Goal: Task Accomplishment & Management: Manage account settings

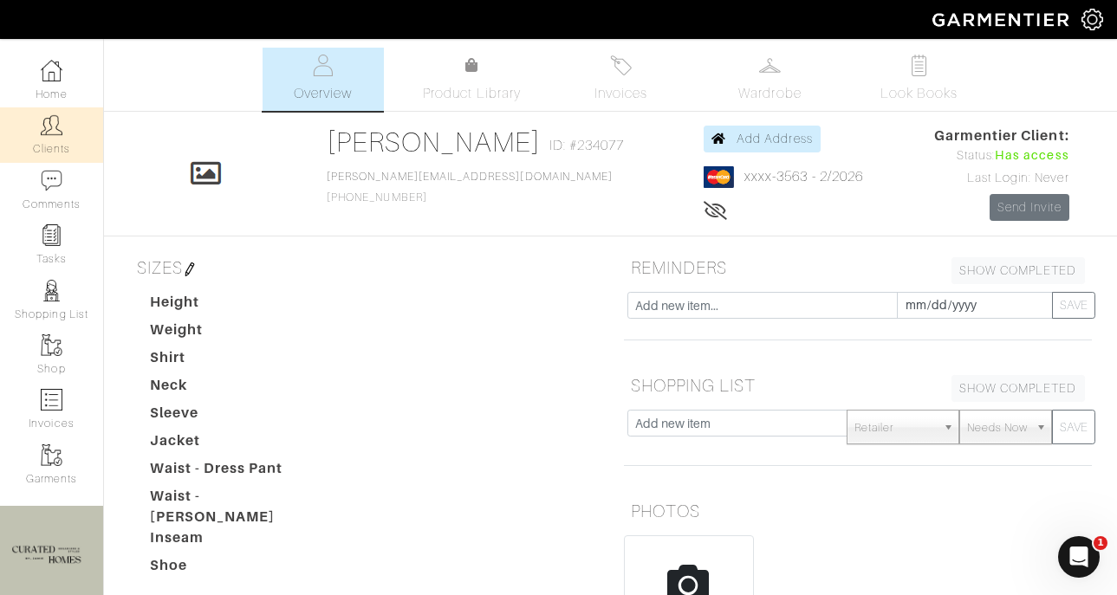
click at [53, 123] on img at bounding box center [52, 125] width 22 height 22
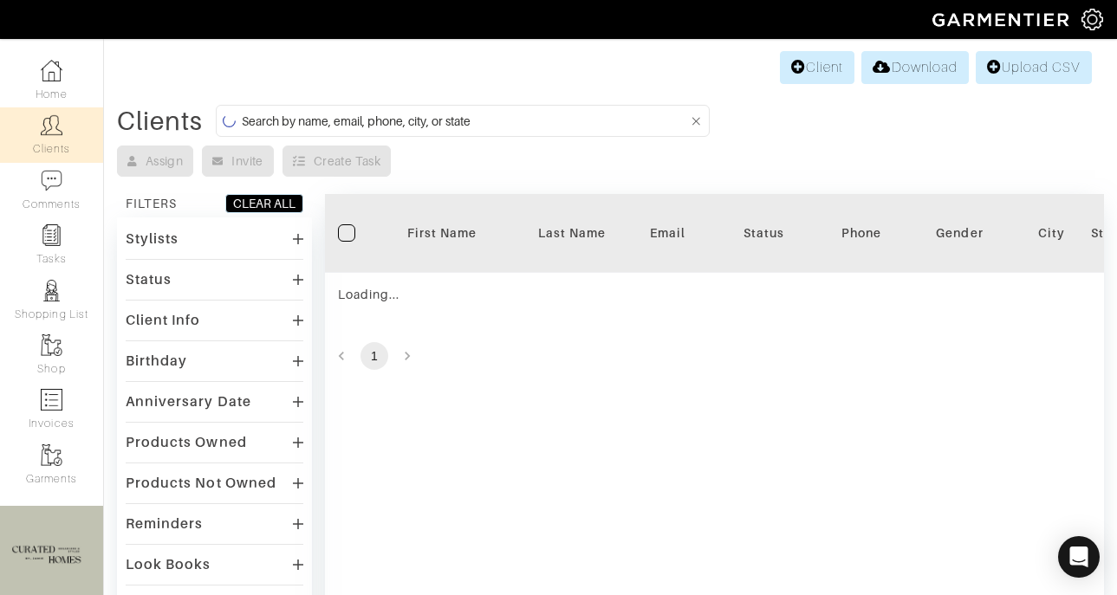
click at [413, 122] on input at bounding box center [465, 121] width 447 height 22
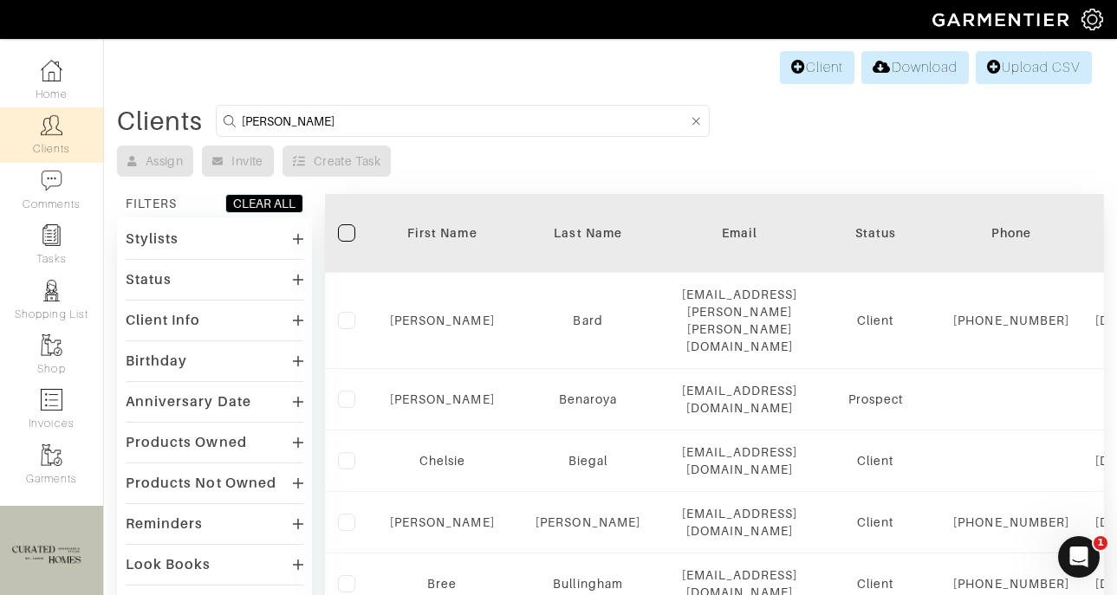
type input "ben haawn"
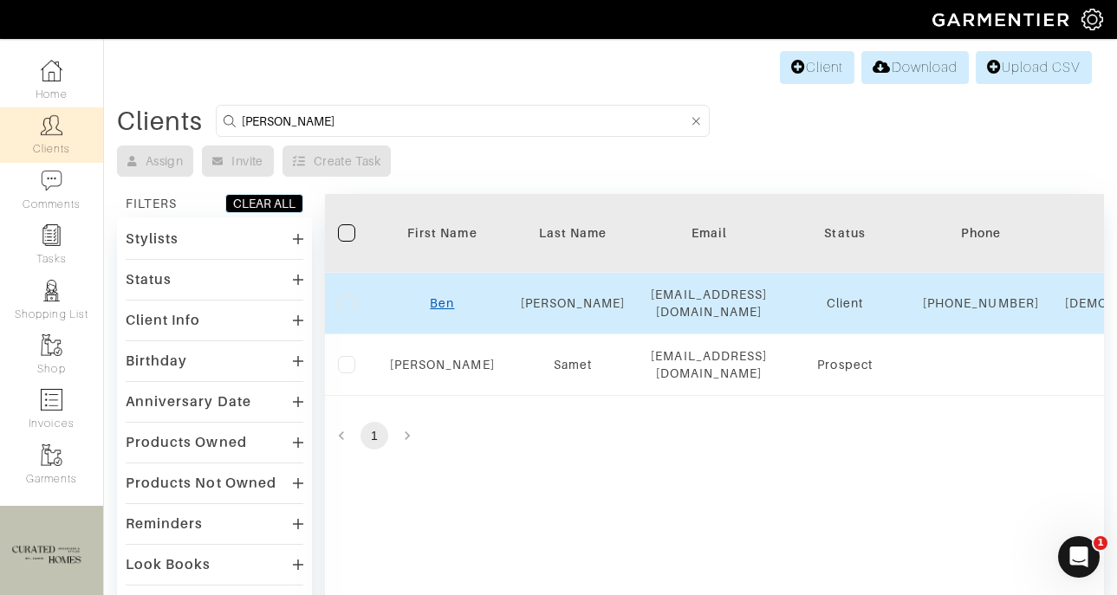
click at [438, 310] on link "Ben" at bounding box center [442, 303] width 24 height 14
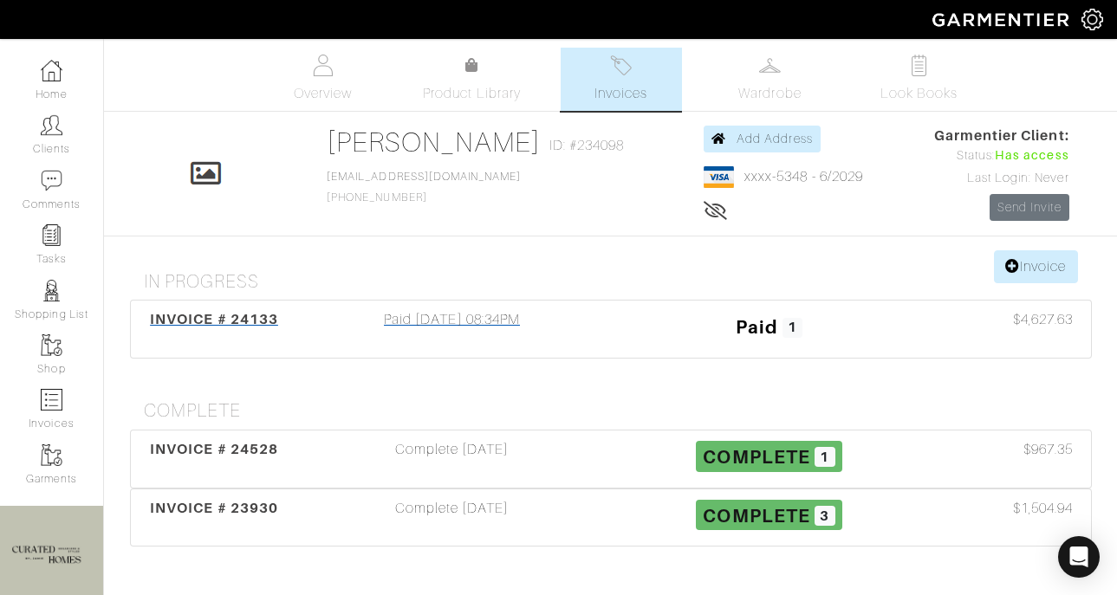
click at [651, 333] on h3 "Paid 1" at bounding box center [769, 325] width 291 height 33
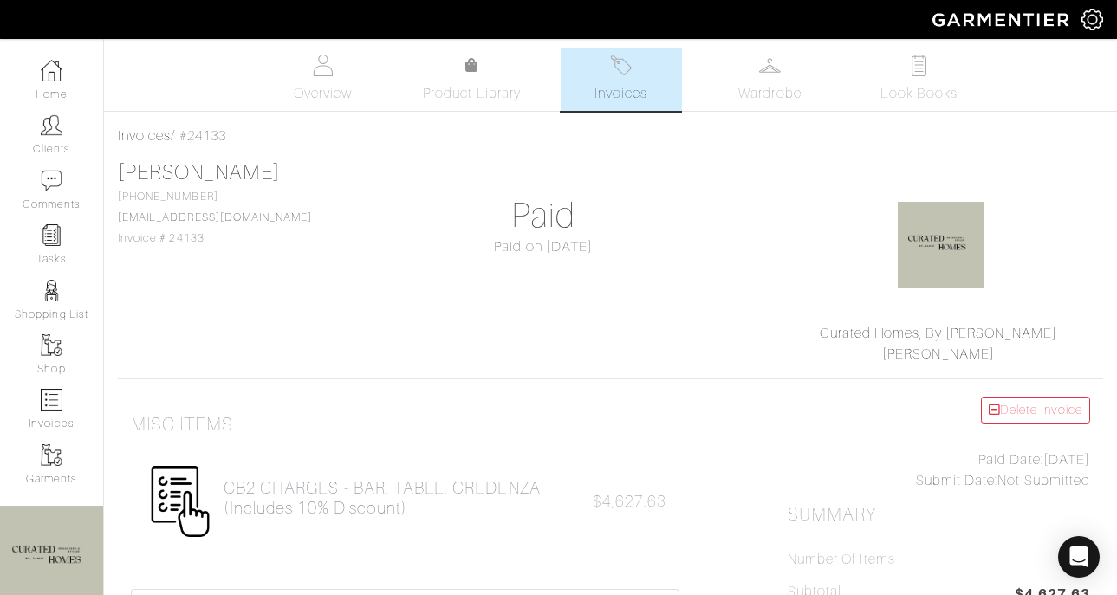
click at [625, 83] on span "Invoices" at bounding box center [620, 93] width 53 height 21
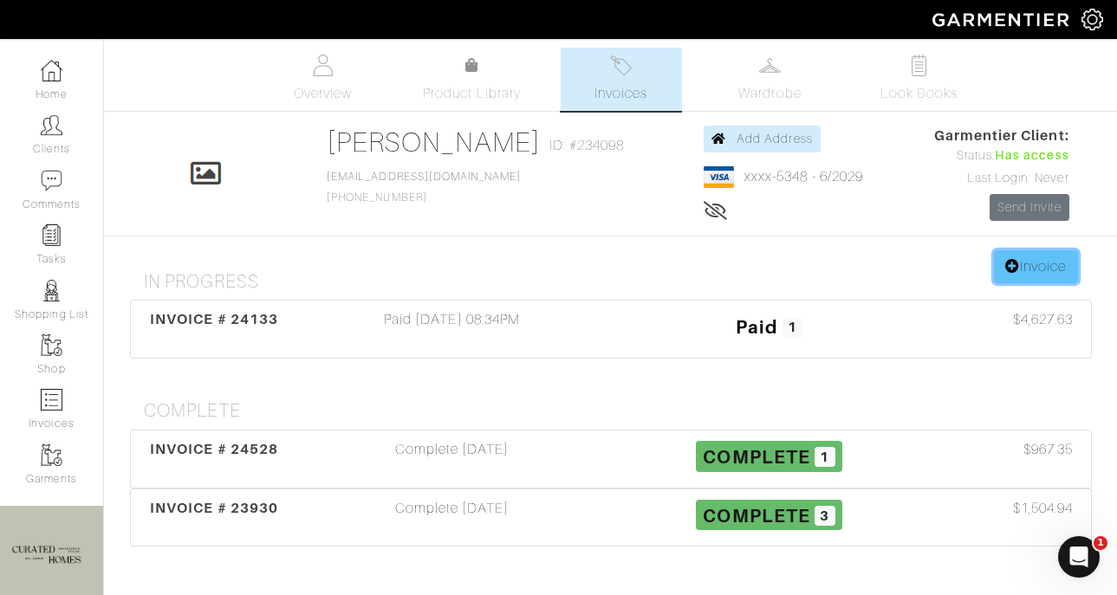
click at [1029, 263] on link "Invoice" at bounding box center [1035, 266] width 83 height 33
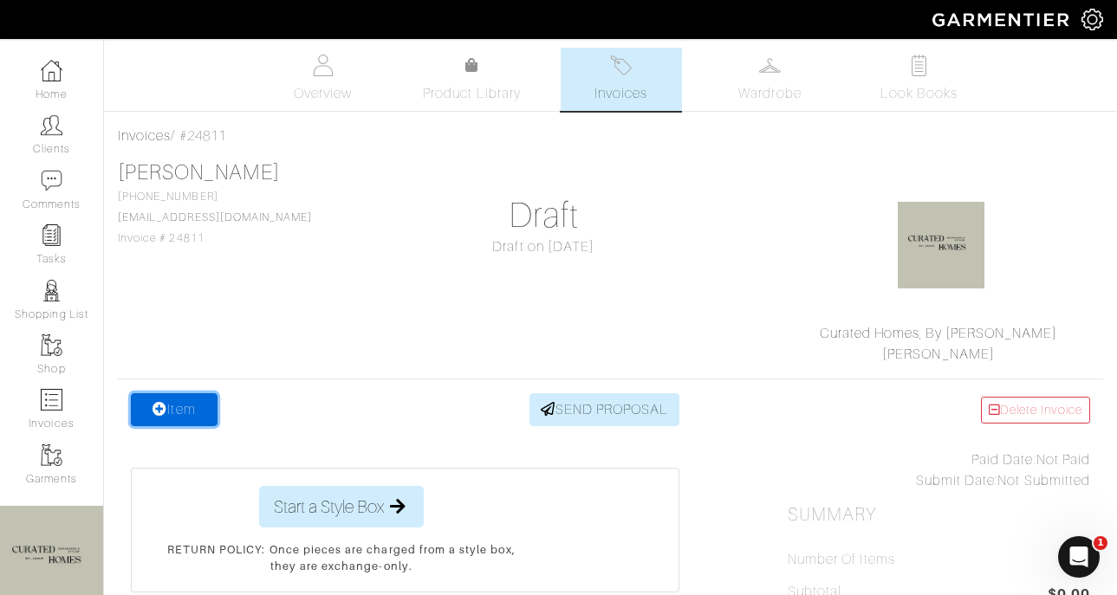
click at [186, 415] on link "Item" at bounding box center [174, 409] width 87 height 33
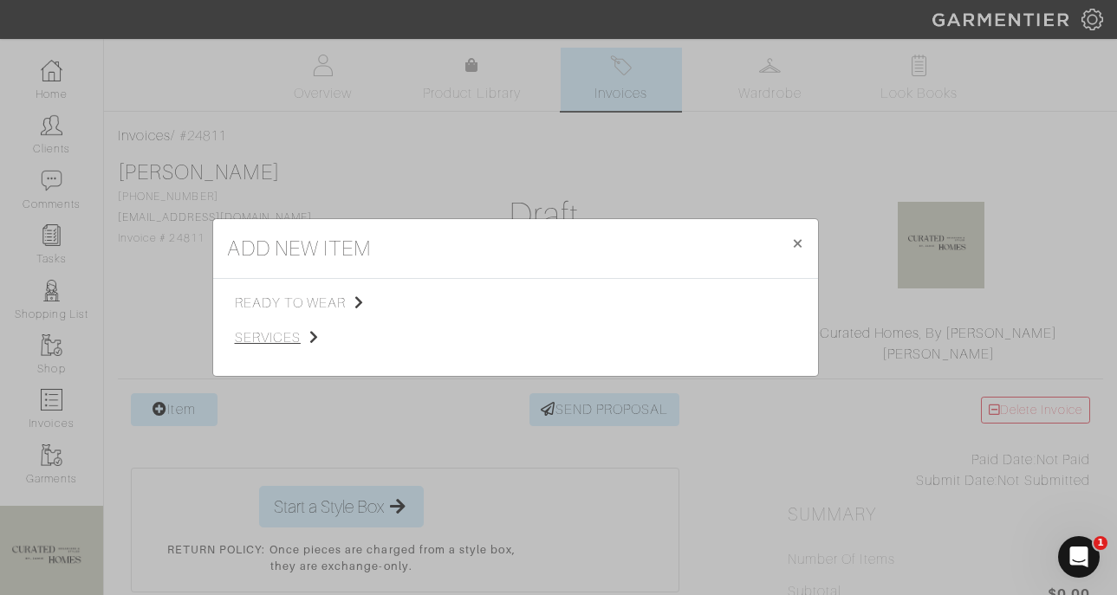
click at [292, 341] on span "services" at bounding box center [322, 337] width 174 height 21
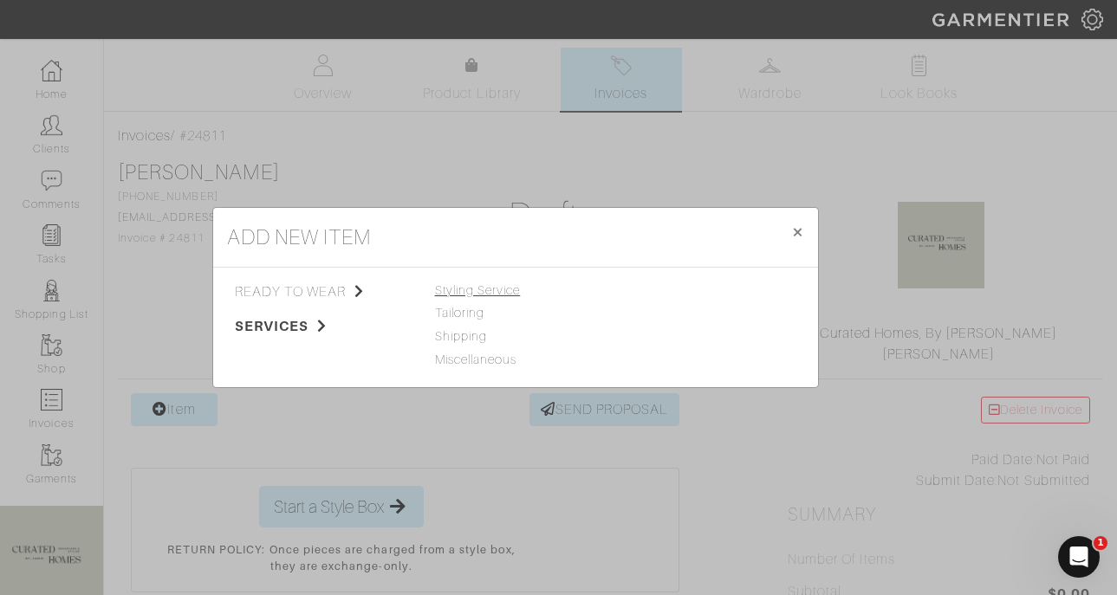
click at [470, 291] on span "Styling Service" at bounding box center [478, 290] width 86 height 14
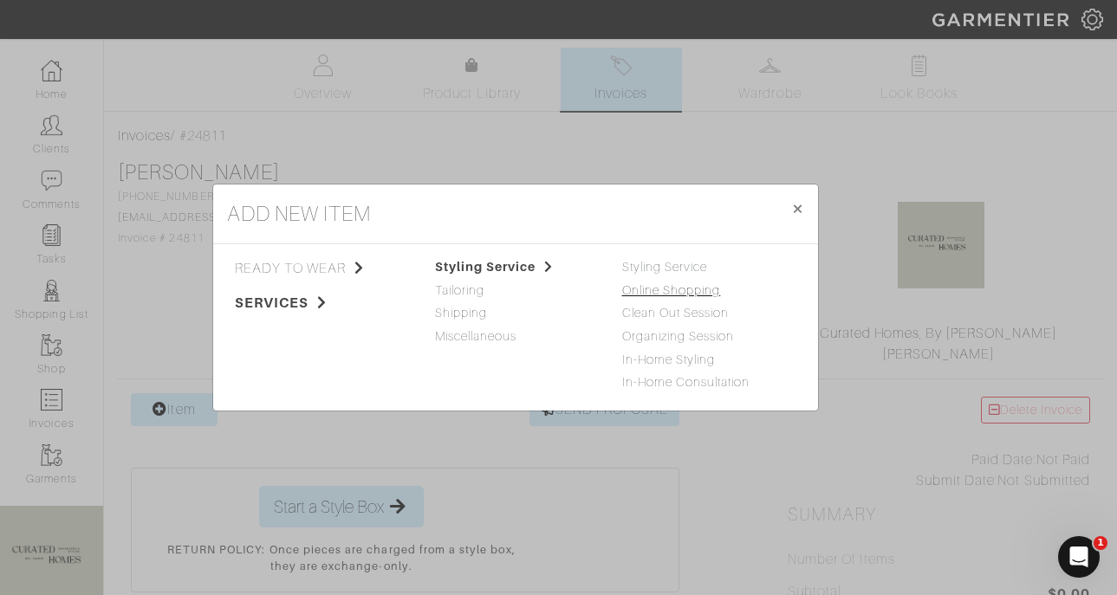
click at [651, 288] on link "Online Shopping" at bounding box center [671, 290] width 99 height 14
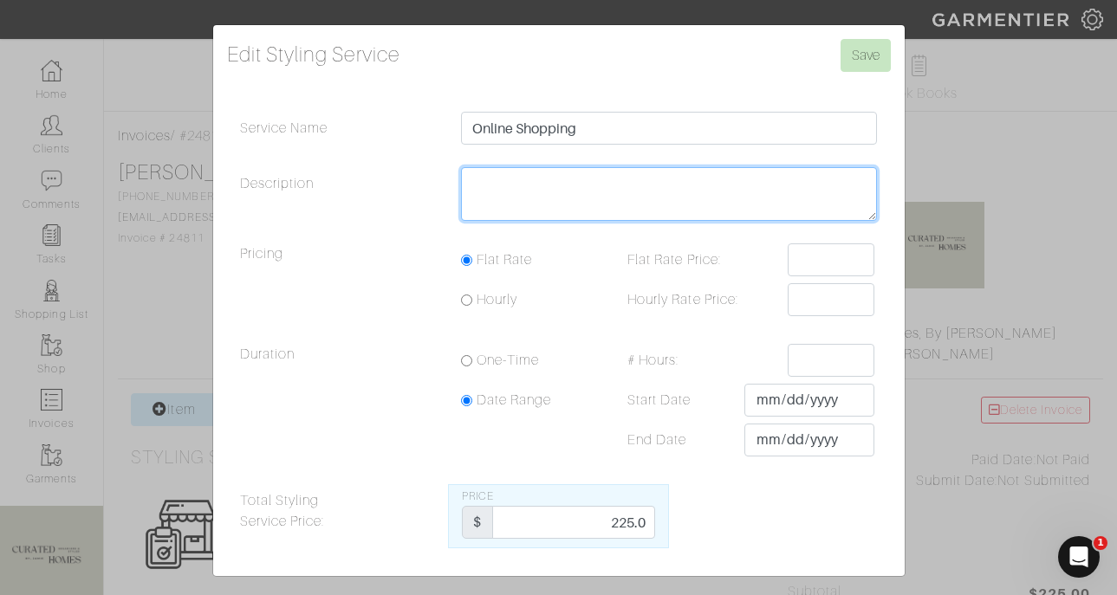
click at [627, 179] on textarea "Description" at bounding box center [669, 194] width 417 height 54
type textarea "30 min"
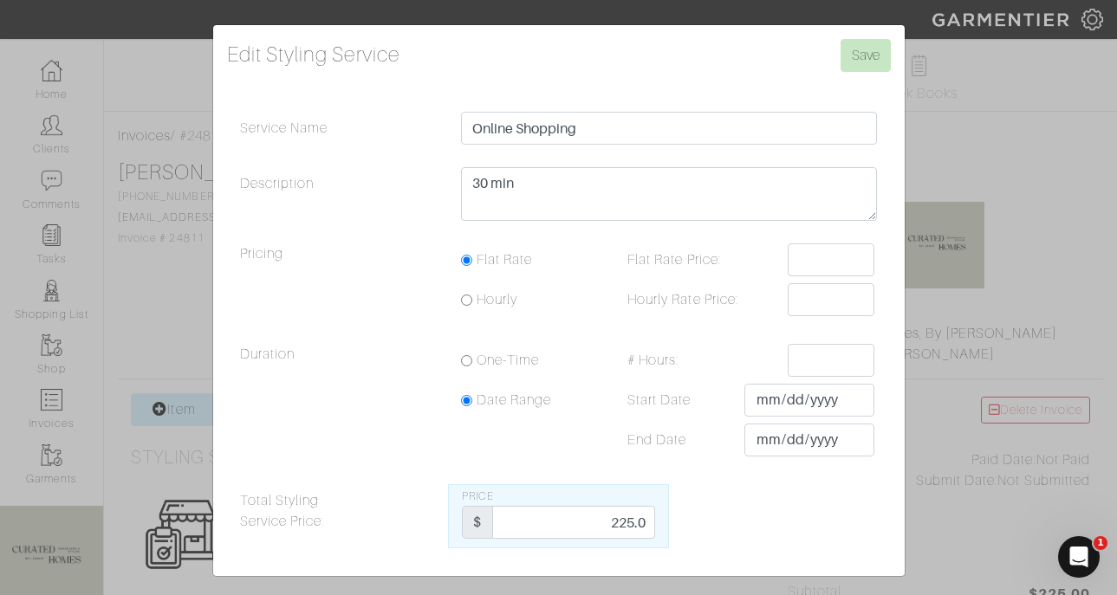
click at [872, 22] on div "Edit Styling Service Save Service Name Online Shopping Description 30 min Prici…" at bounding box center [558, 297] width 1117 height 595
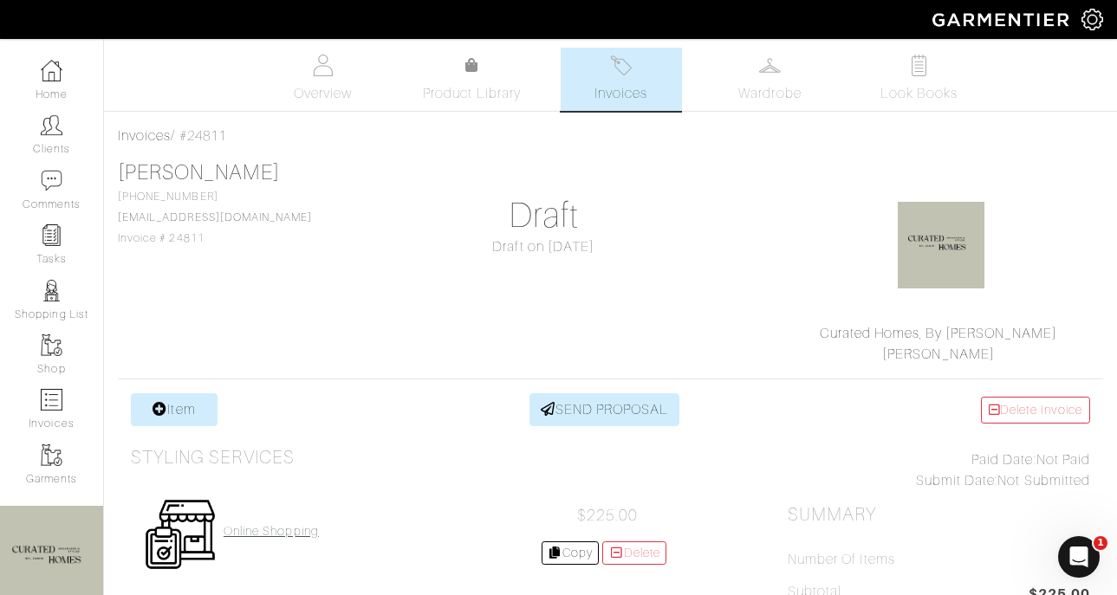
click at [314, 529] on h4 "Online Shopping" at bounding box center [271, 531] width 95 height 15
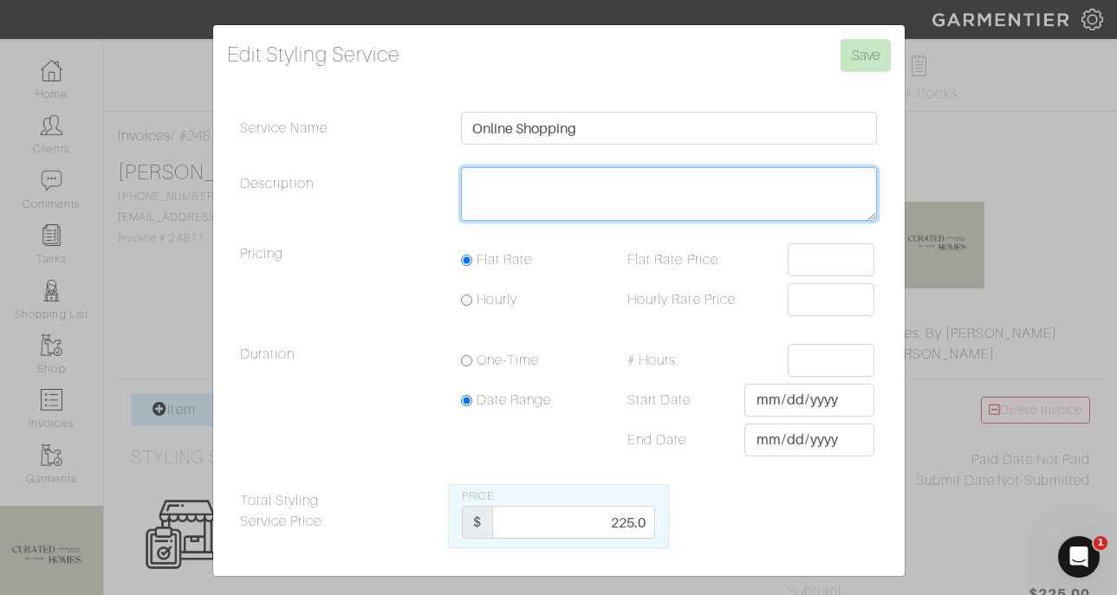
click at [626, 214] on textarea "Description" at bounding box center [669, 194] width 417 height 54
type textarea "30 min"
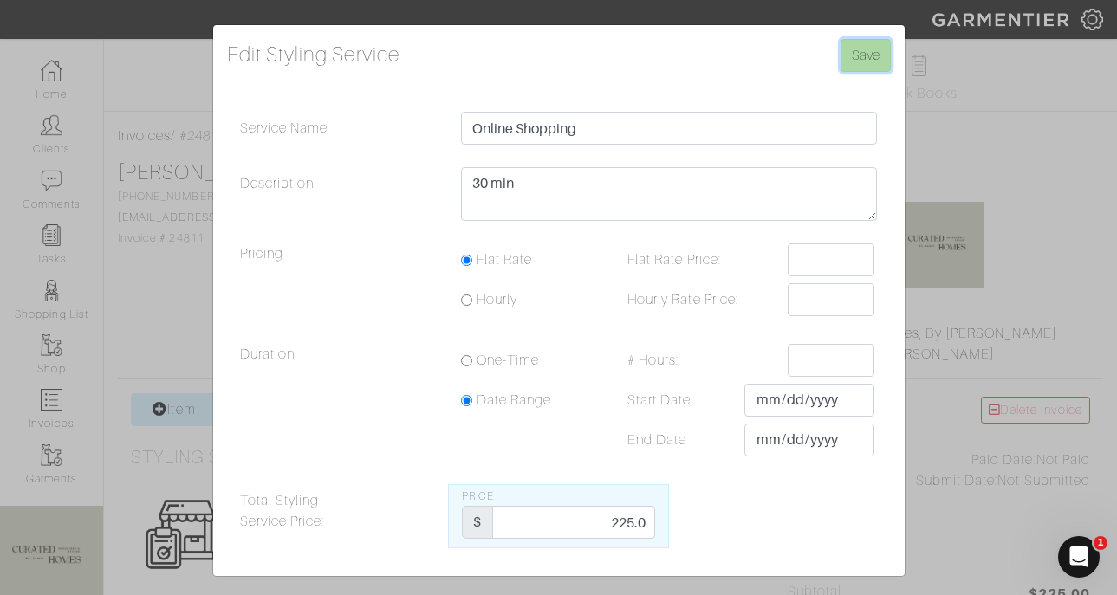
click at [864, 50] on input "Save" at bounding box center [865, 55] width 50 height 33
